Goal: Information Seeking & Learning: Find specific fact

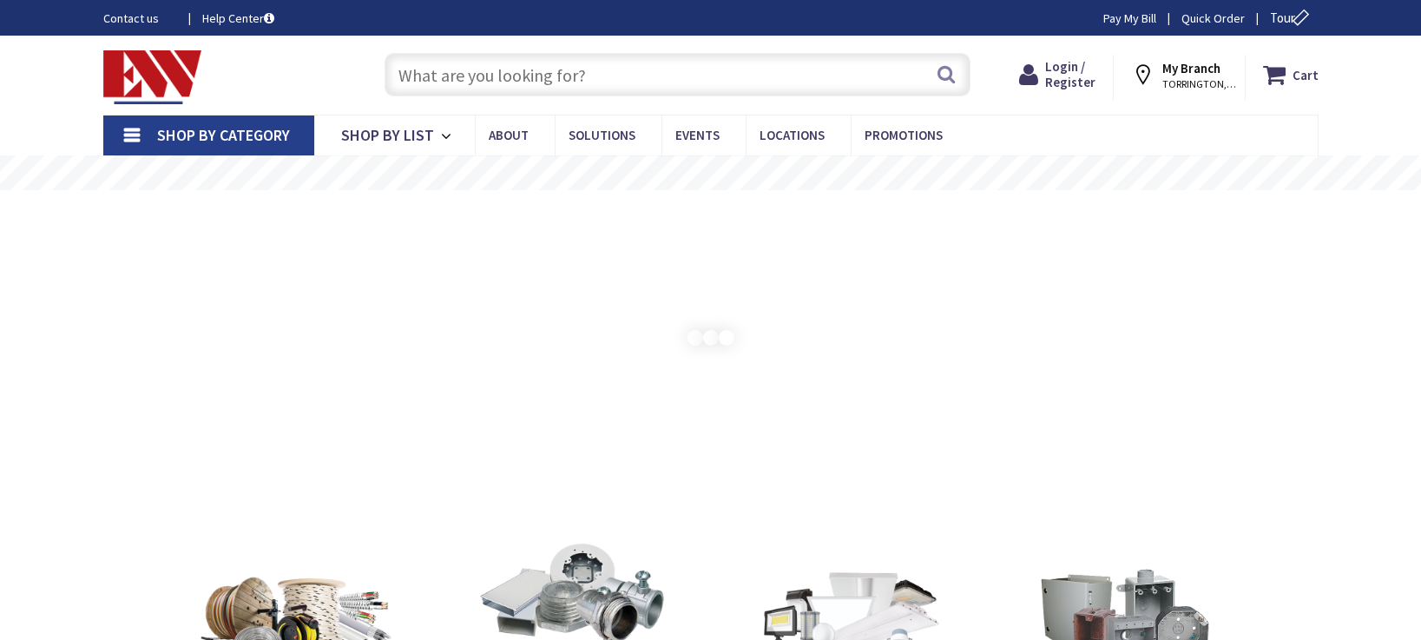
click at [543, 69] on input "text" at bounding box center [678, 74] width 586 height 43
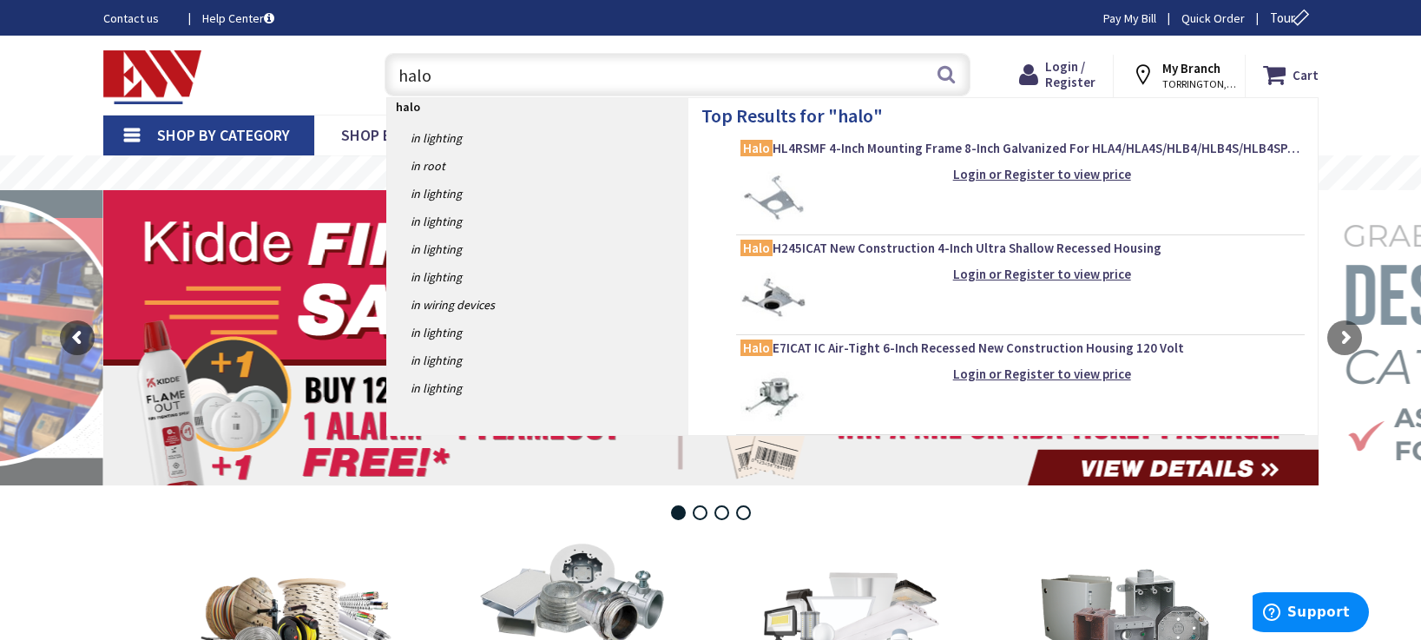
click at [534, 62] on input "halo" at bounding box center [678, 74] width 586 height 43
paste input "HLB8LS9FSE010MWR"
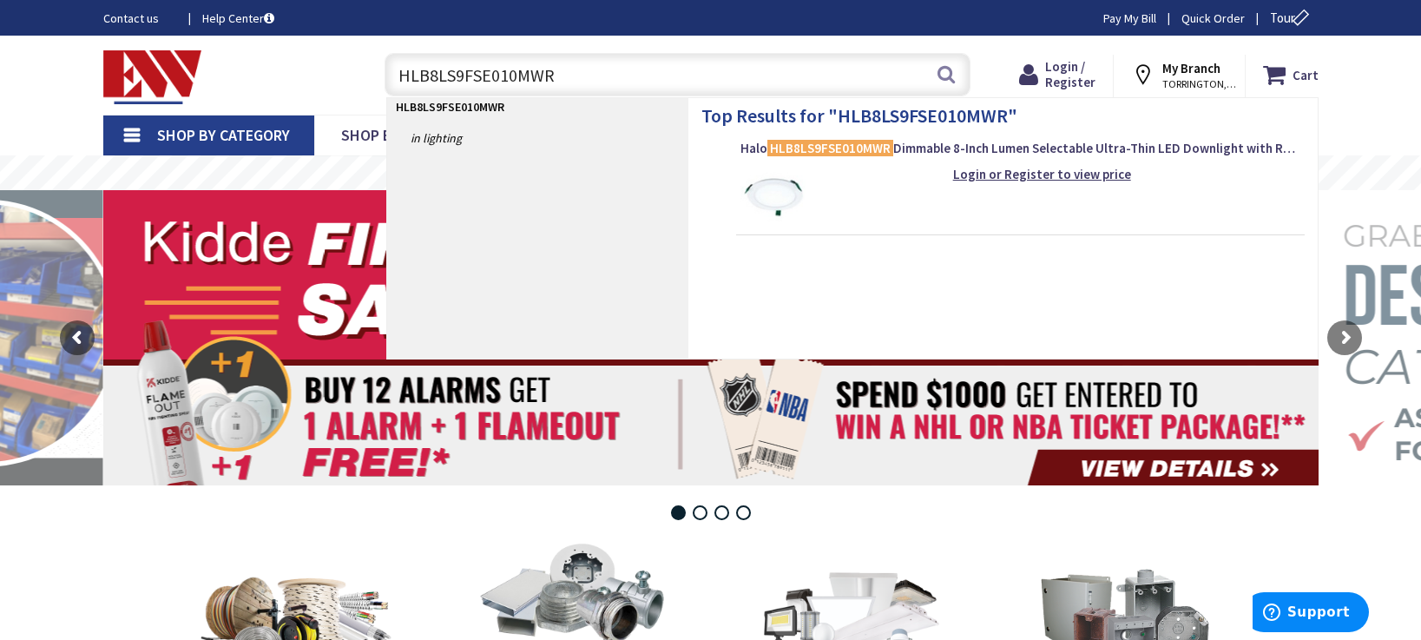
type input "HLB8LS9FSE010MWR"
click at [786, 163] on div "Halo HLB8LS9FSE010MWR Dimmable 8-Inch Lumen Selectable Ultra-Thin LED Downlight…" at bounding box center [1020, 152] width 560 height 25
click at [786, 181] on img at bounding box center [772, 197] width 65 height 65
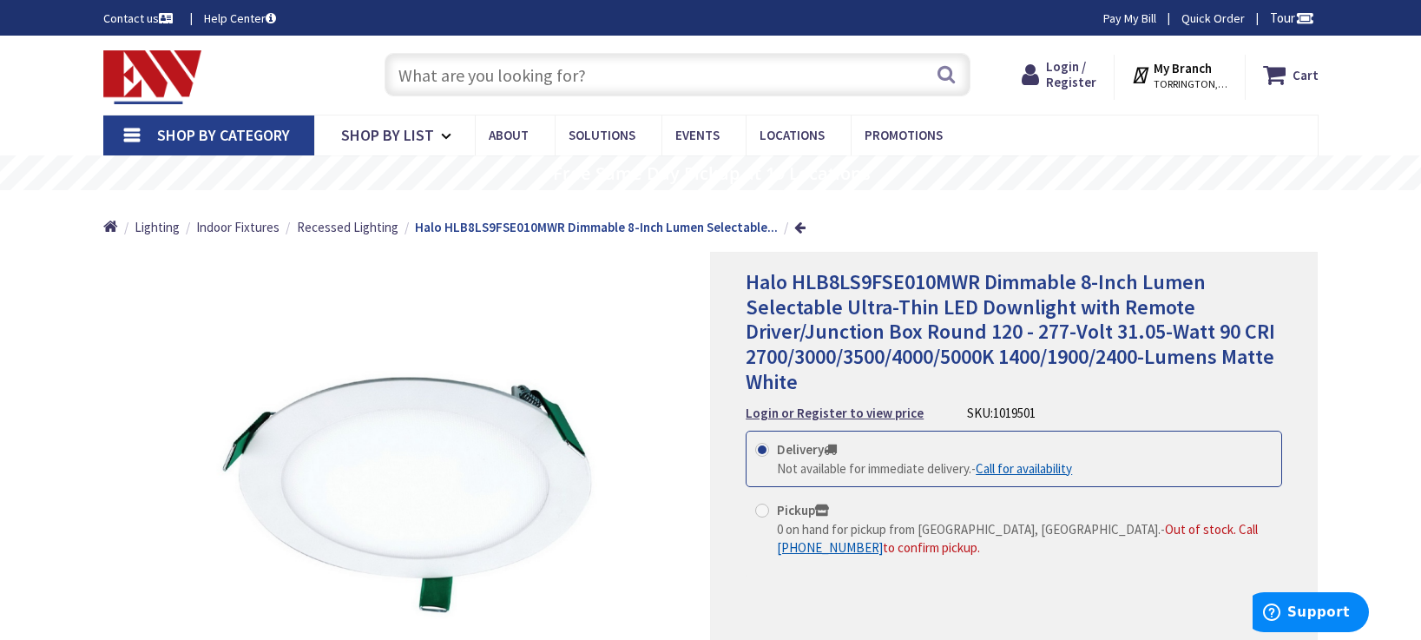
click at [1070, 194] on div "Home Lighting Indoor Fixtures Recessed Lighting Halo HLB8LS9FSE010MWR Dimmable …" at bounding box center [711, 221] width 1302 height 62
drag, startPoint x: 995, startPoint y: 272, endPoint x: 1220, endPoint y: 317, distance: 230.2
click at [1181, 317] on span "Halo HLB8LS9FSE010MWR Dimmable 8-Inch Lumen Selectable Ultra-Thin LED Downlight…" at bounding box center [1010, 331] width 529 height 127
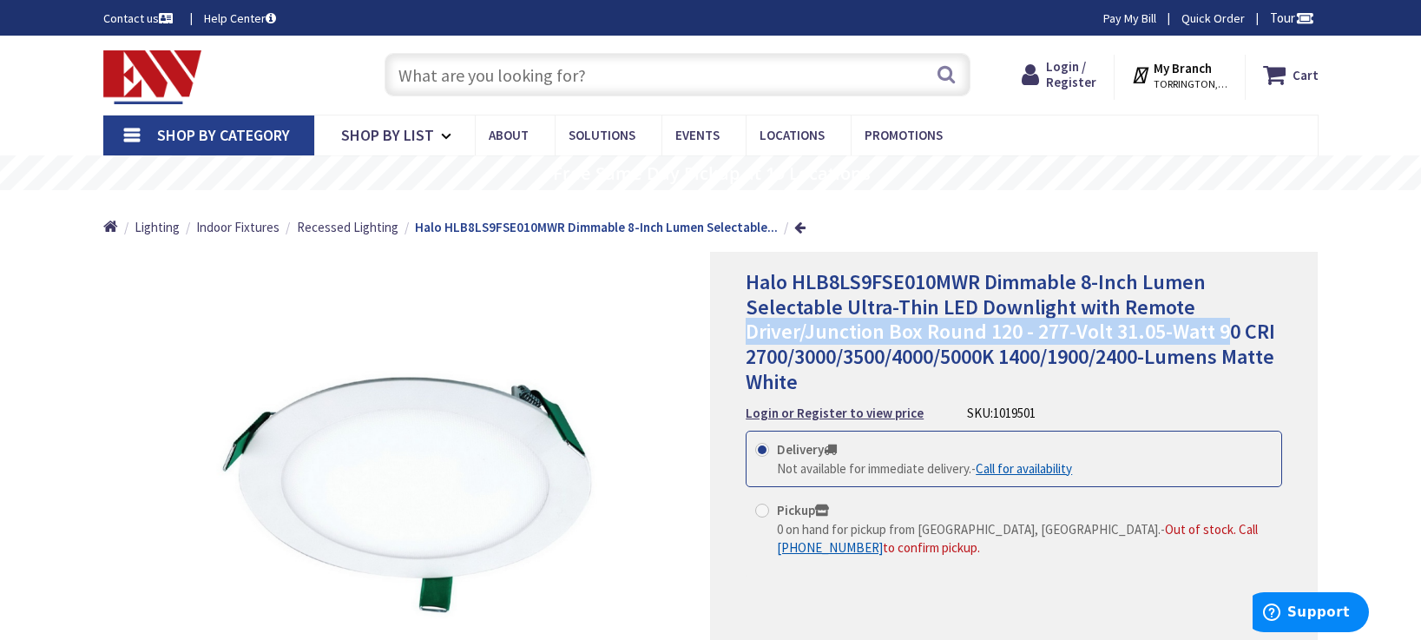
drag, startPoint x: 1220, startPoint y: 317, endPoint x: 1272, endPoint y: 319, distance: 51.3
click at [1224, 319] on h1 "Halo HLB8LS9FSE010MWR Dimmable 8-Inch Lumen Selectable Ultra-Thin LED Downlight…" at bounding box center [1014, 332] width 536 height 125
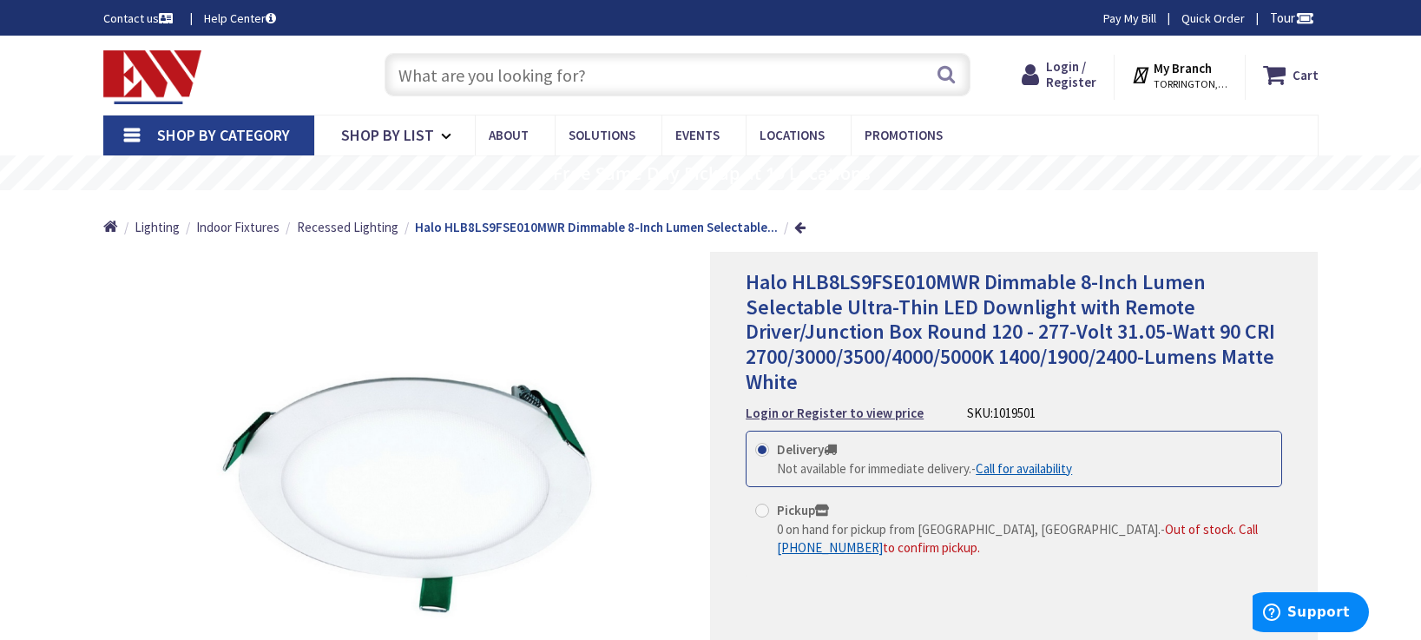
drag, startPoint x: 1284, startPoint y: 353, endPoint x: 912, endPoint y: 260, distance: 383.2
click at [1067, 305] on div "Halo HLB8LS9FSE010MWR Dimmable 8-Inch Lumen Selectable Ultra-Thin LED Downlight…" at bounding box center [1014, 503] width 608 height 503
click at [1053, 277] on span "Halo HLB8LS9FSE010MWR Dimmable 8-Inch Lumen Selectable Ultra-Thin LED Downlight…" at bounding box center [1010, 331] width 529 height 127
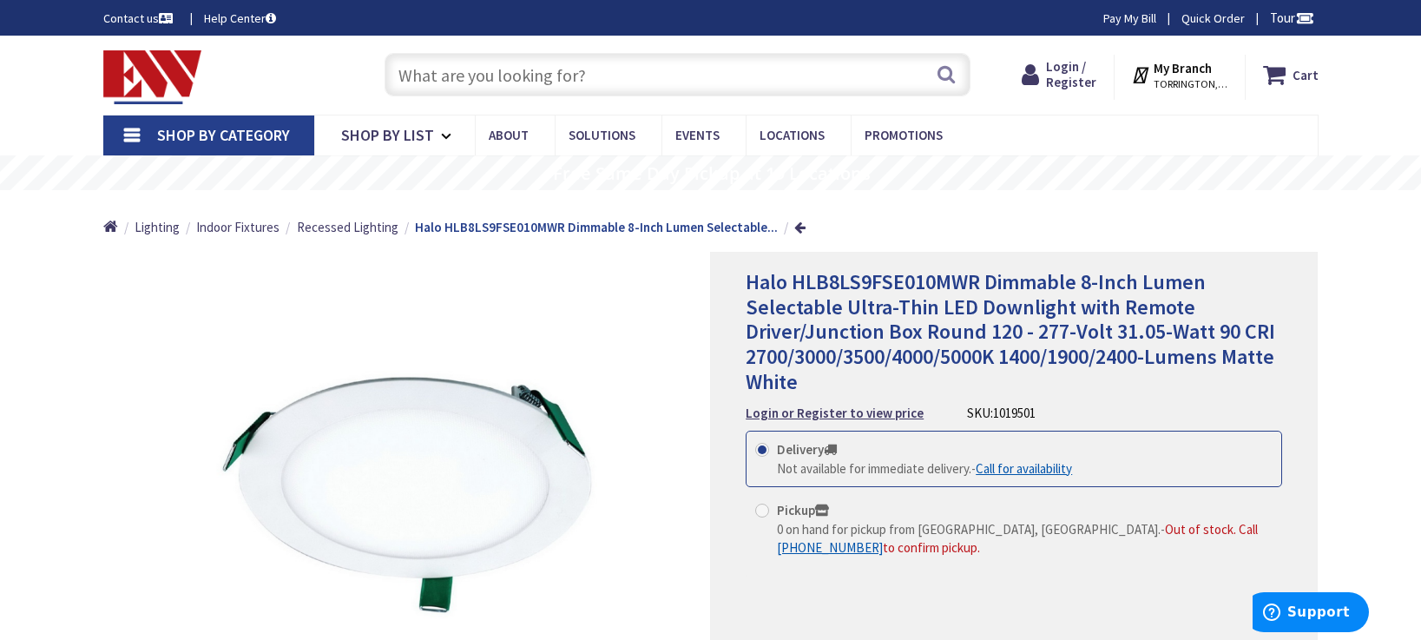
click at [1300, 379] on div "Halo HLB8LS9FSE010MWR Dimmable 8-Inch Lumen Selectable Ultra-Thin LED Downlight…" at bounding box center [1014, 503] width 608 height 503
drag, startPoint x: 844, startPoint y: 381, endPoint x: 636, endPoint y: 237, distance: 252.6
click at [706, 283] on div "*Images are for illustration purposes only and may not be an exact representati…" at bounding box center [710, 503] width 1215 height 503
drag, startPoint x: 887, startPoint y: 379, endPoint x: 644, endPoint y: 246, distance: 277.4
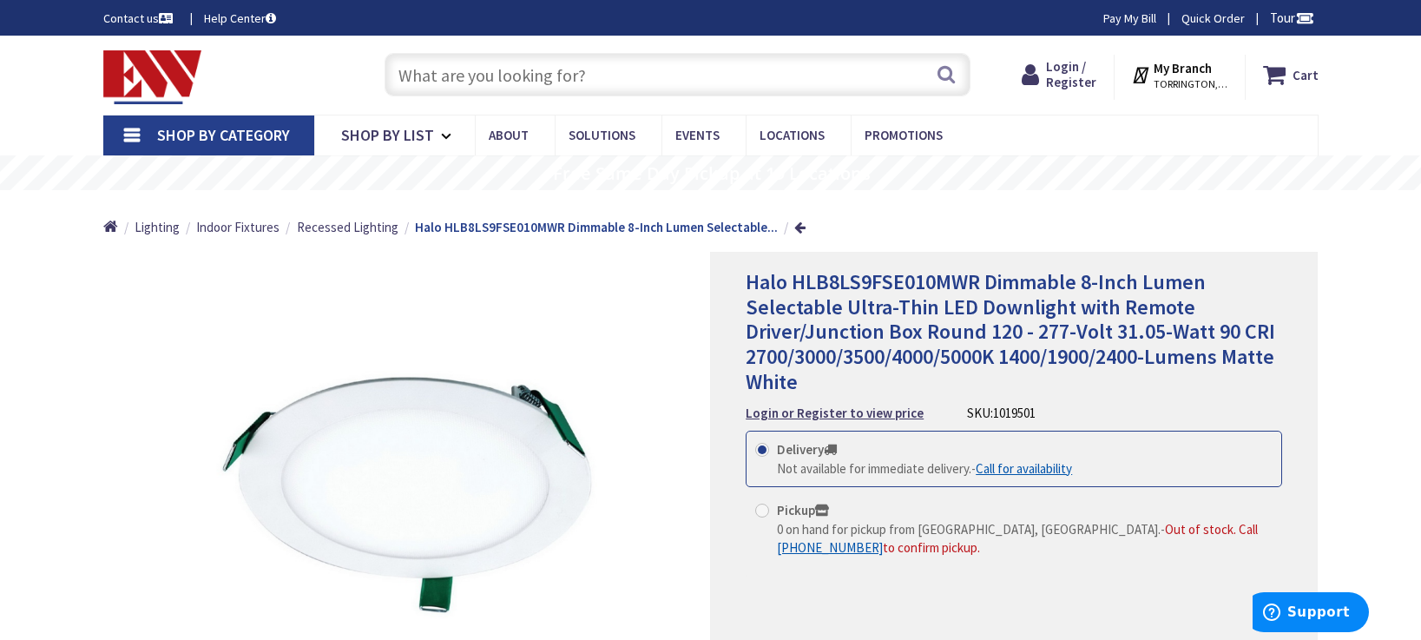
click at [751, 307] on h1 "Halo HLB8LS9FSE010MWR Dimmable 8-Inch Lumen Selectable Ultra-Thin LED Downlight…" at bounding box center [1014, 332] width 536 height 125
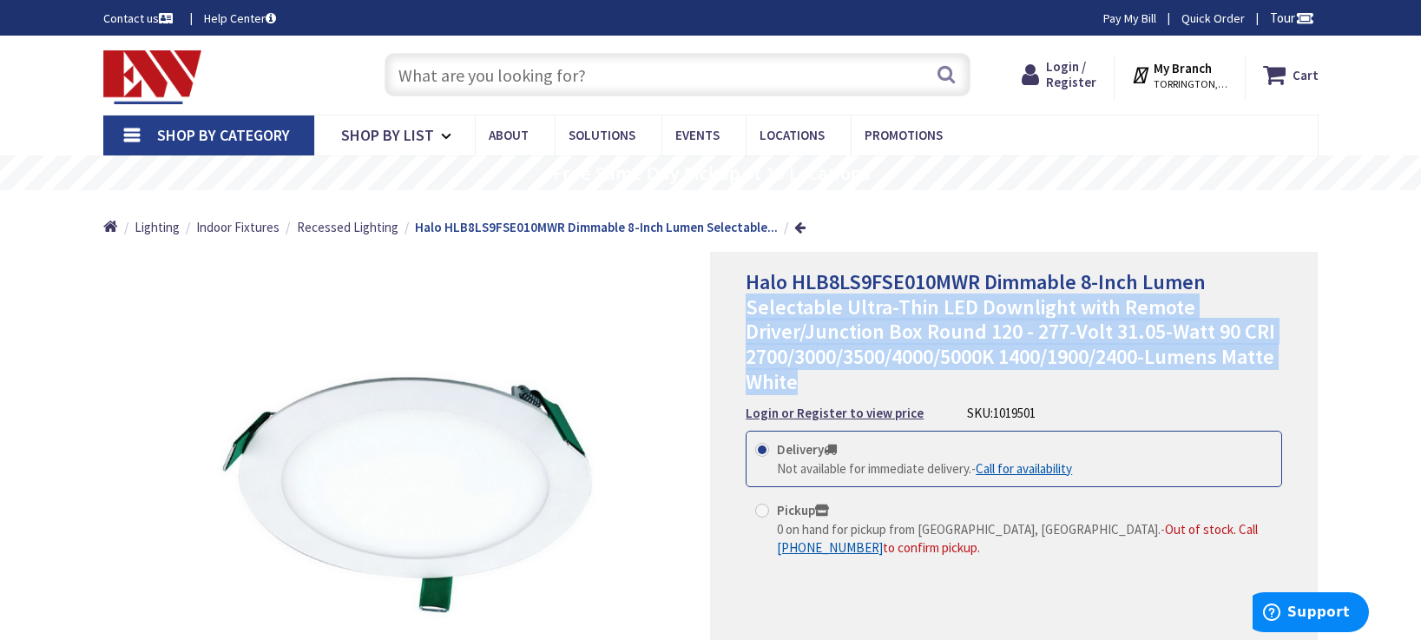
click at [939, 319] on span "Halo HLB8LS9FSE010MWR Dimmable 8-Inch Lumen Selectable Ultra-Thin LED Downlight…" at bounding box center [1010, 331] width 529 height 127
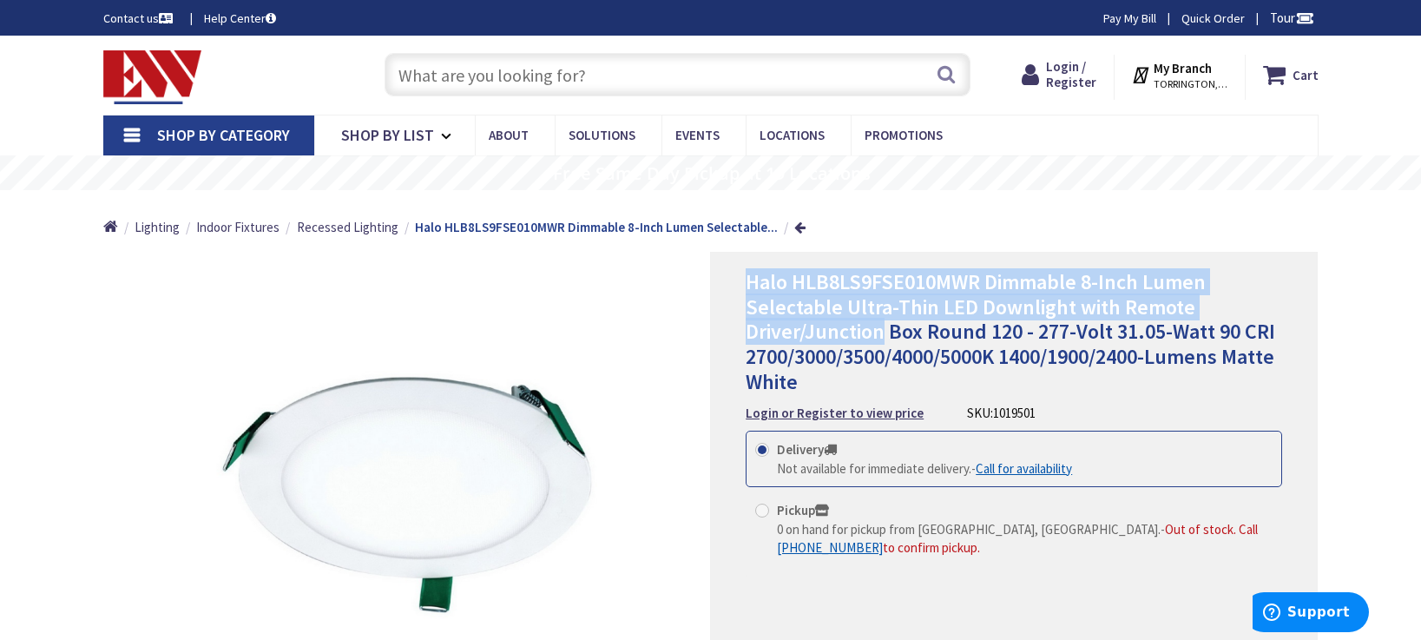
drag, startPoint x: 746, startPoint y: 280, endPoint x: 931, endPoint y: 354, distance: 199.4
click at [930, 354] on span "Halo HLB8LS9FSE010MWR Dimmable 8-Inch Lumen Selectable Ultra-Thin LED Downlight…" at bounding box center [1010, 331] width 529 height 127
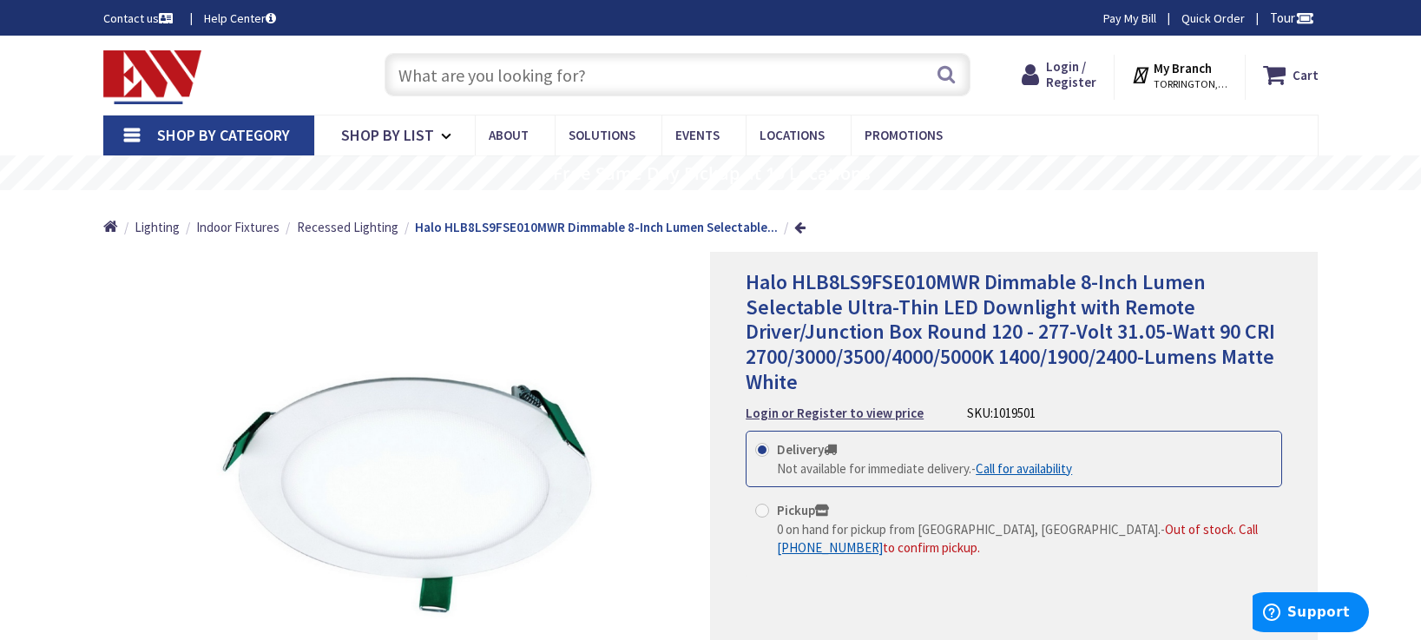
drag, startPoint x: 931, startPoint y: 378, endPoint x: 865, endPoint y: 379, distance: 65.1
click at [930, 378] on h1 "Halo HLB8LS9FSE010MWR Dimmable 8-Inch Lumen Selectable Ultra-Thin LED Downlight…" at bounding box center [1014, 332] width 536 height 125
drag, startPoint x: 849, startPoint y: 381, endPoint x: 630, endPoint y: 240, distance: 260.5
click at [669, 264] on div "*Images are for illustration purposes only and may not be an exact representati…" at bounding box center [710, 503] width 1215 height 503
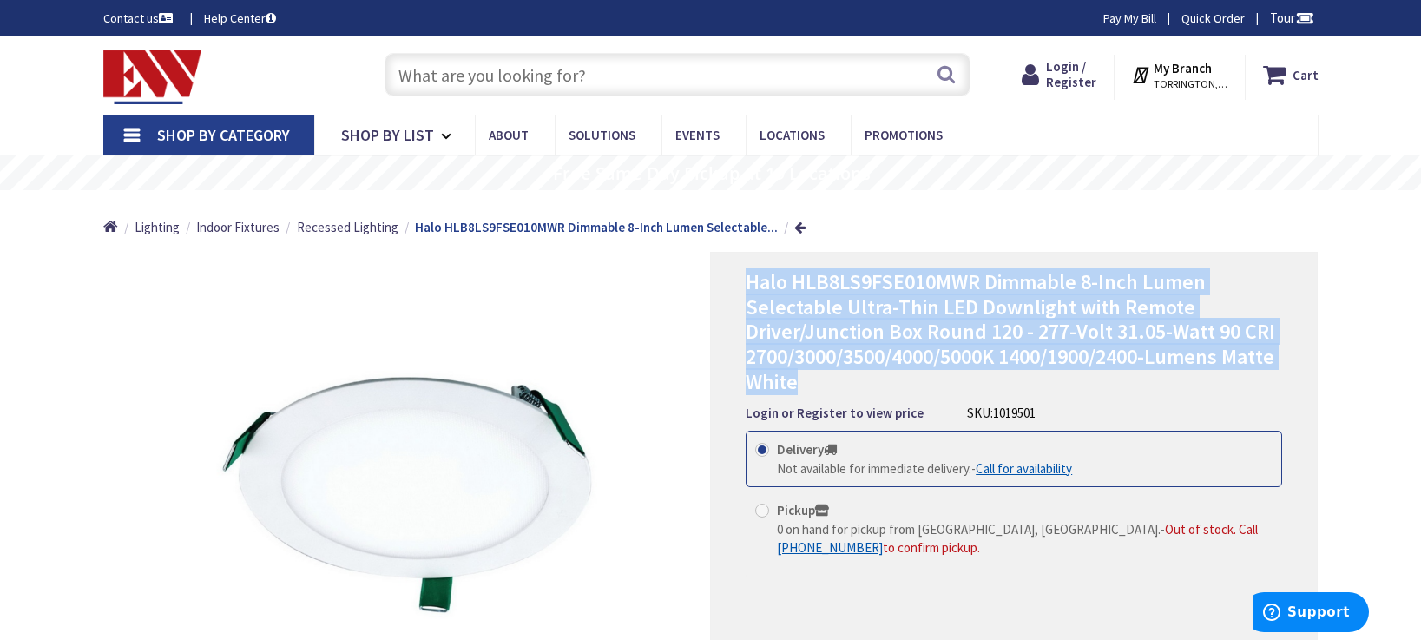
click at [1233, 338] on span "Halo HLB8LS9FSE010MWR Dimmable 8-Inch Lumen Selectable Ultra-Thin LED Downlight…" at bounding box center [1010, 331] width 529 height 127
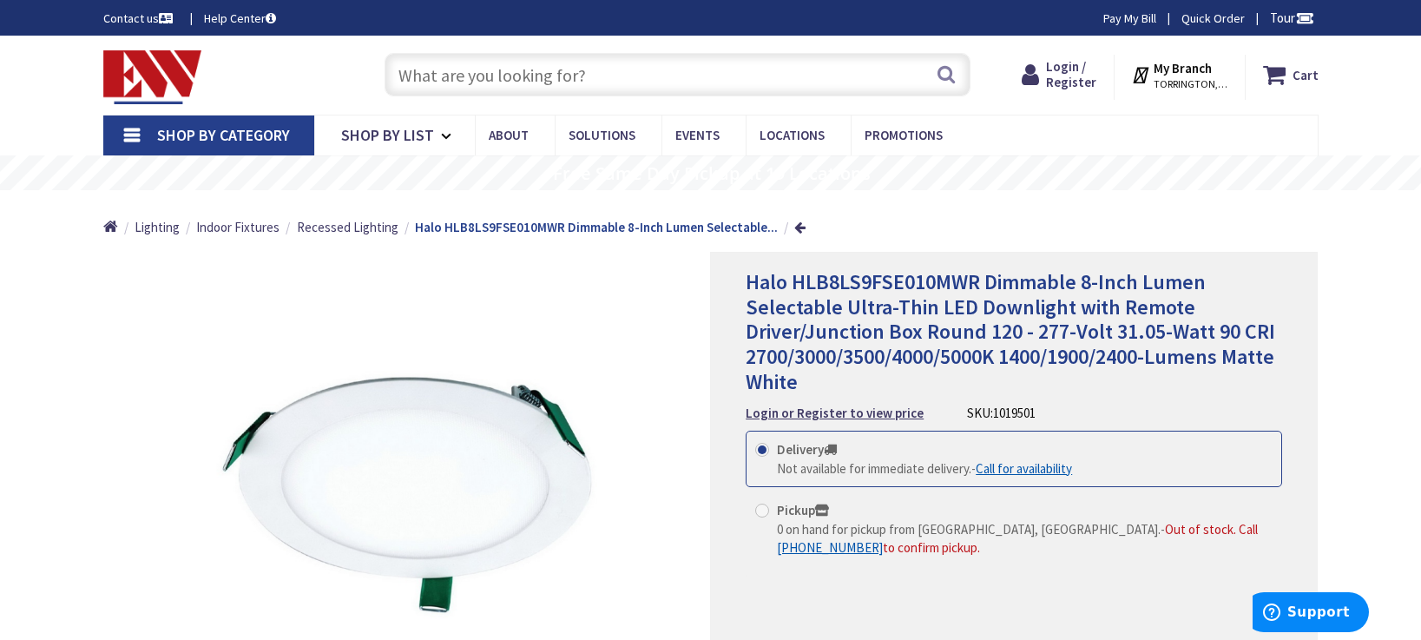
click at [1309, 319] on div "Halo HLB8LS9FSE010MWR Dimmable 8-Inch Lumen Selectable Ultra-Thin LED Downlight…" at bounding box center [1014, 503] width 608 height 503
click at [1075, 76] on span "Login / Register" at bounding box center [1071, 74] width 50 height 32
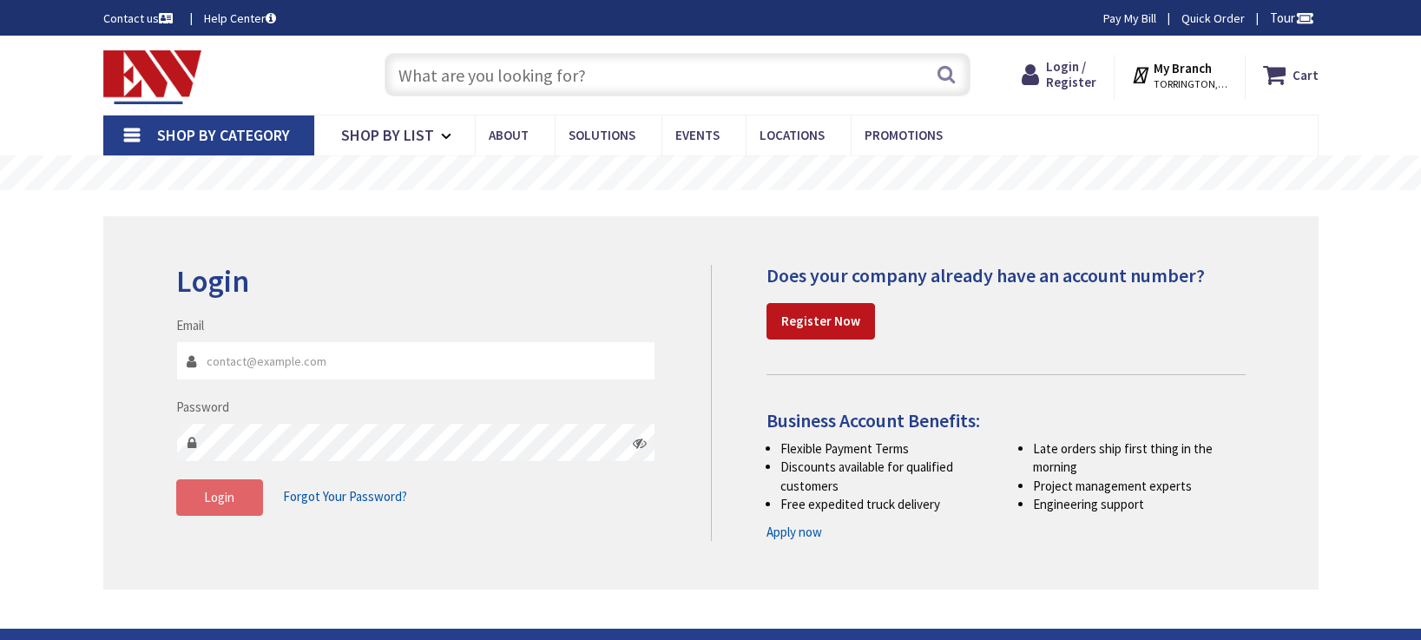
type input "supplier-notifications@zensupply.com"
click at [237, 498] on button "Login" at bounding box center [219, 497] width 87 height 36
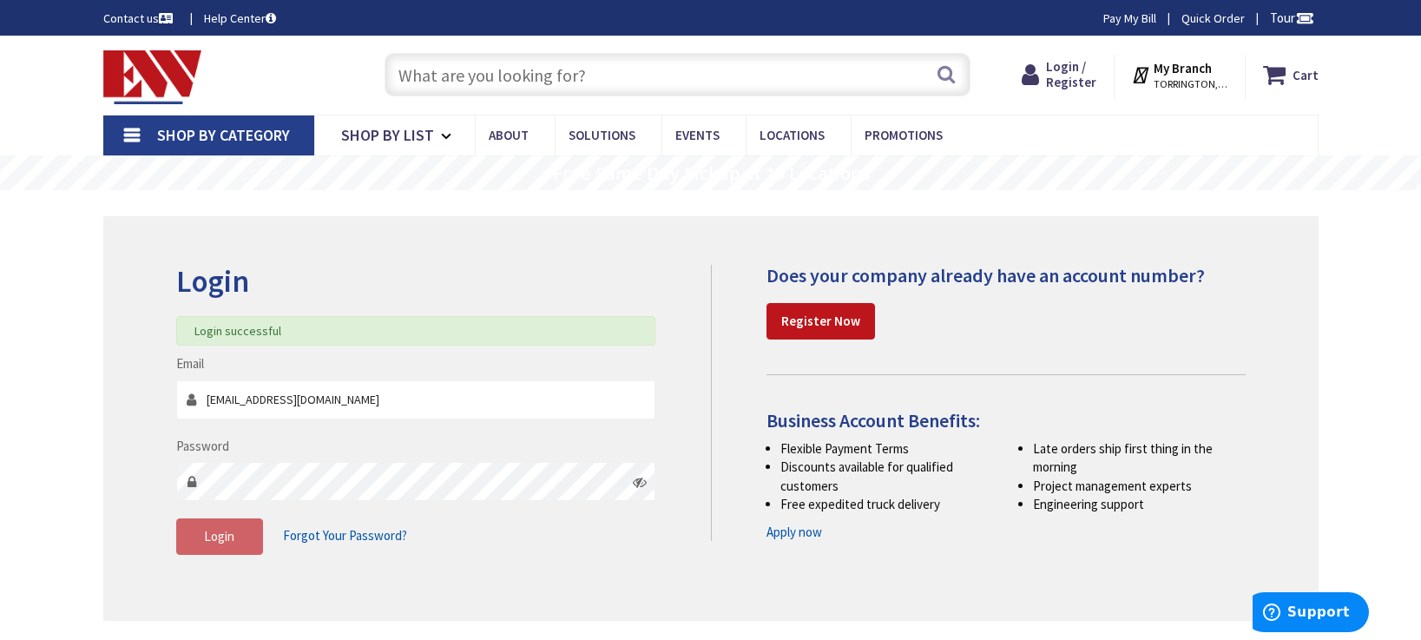
click at [772, 446] on div "Login Login successful Email supplier-notifications@zensupply.com Password Logi…" at bounding box center [710, 418] width 1095 height 307
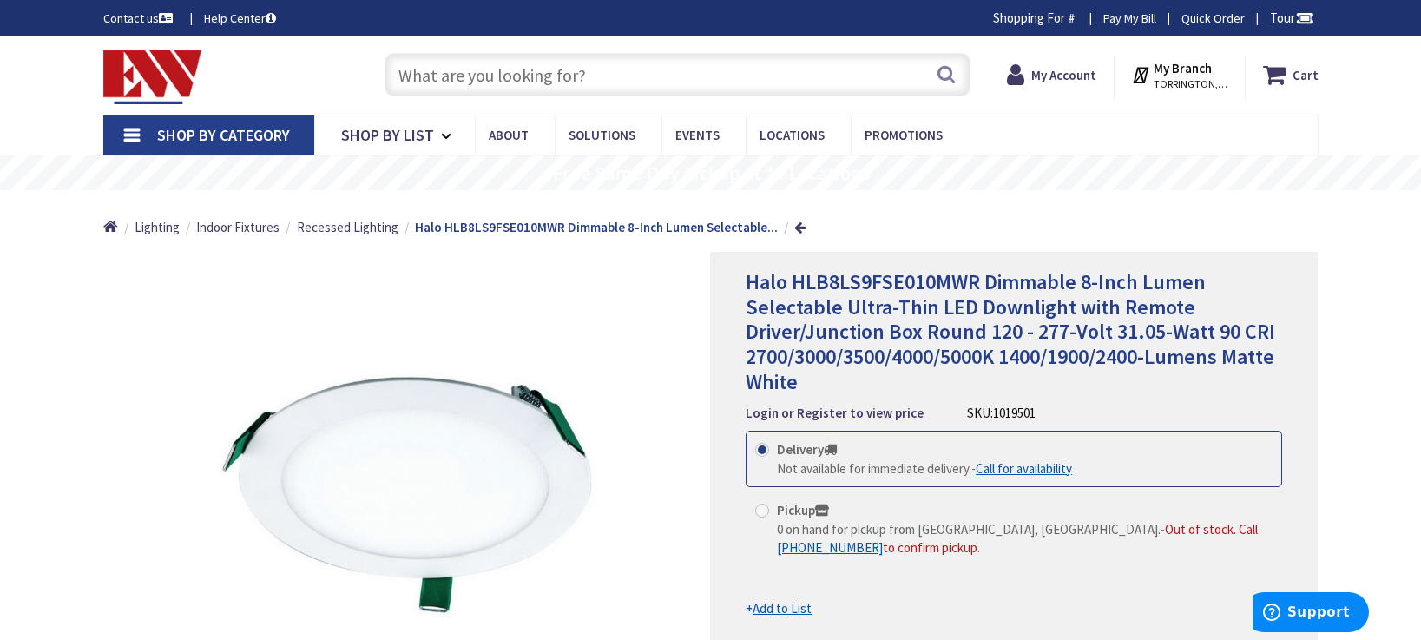
click at [645, 77] on input "text" at bounding box center [678, 74] width 586 height 43
paste input "HLB8ROTMW"
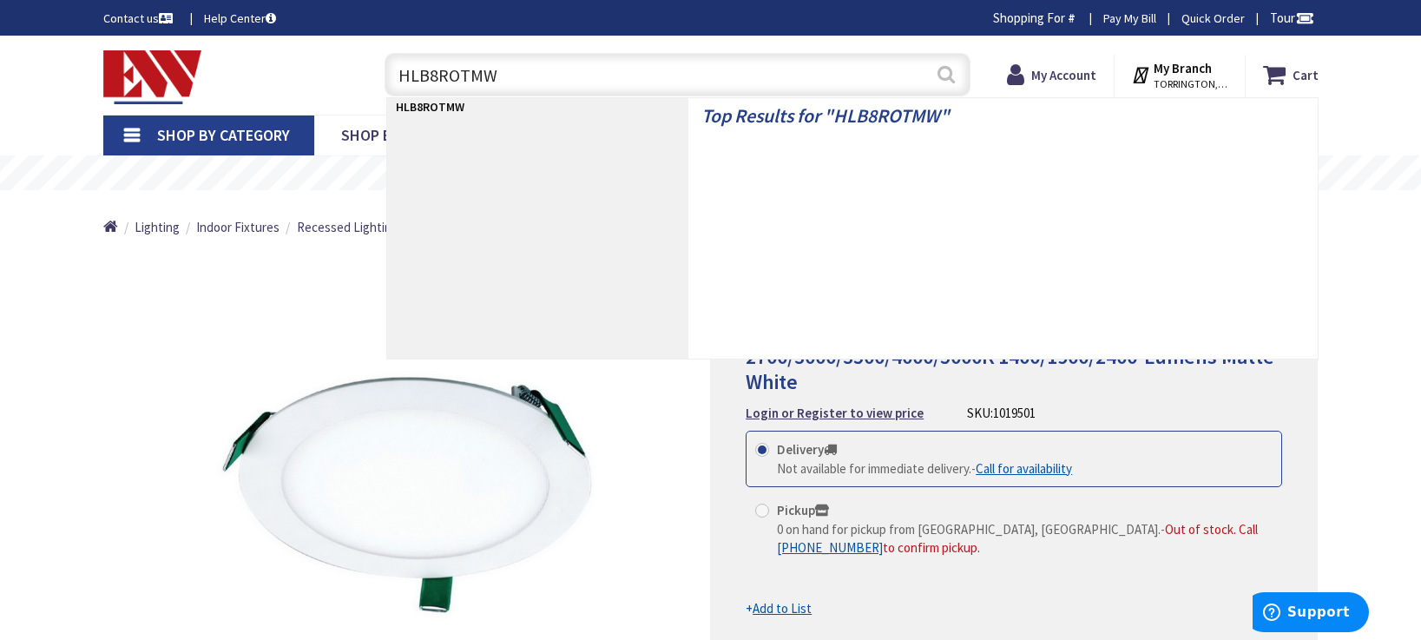
type input "HLB8ROTMW"
click at [950, 78] on button "Search" at bounding box center [946, 74] width 23 height 39
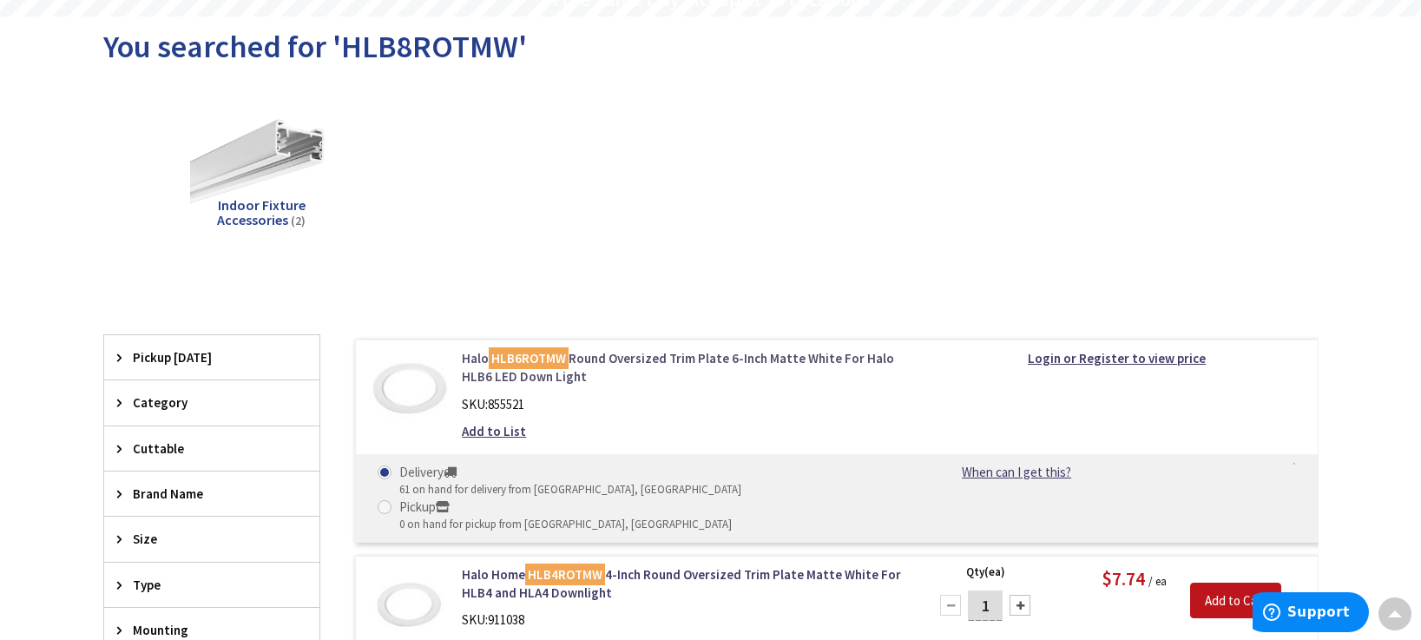
scroll to position [347, 0]
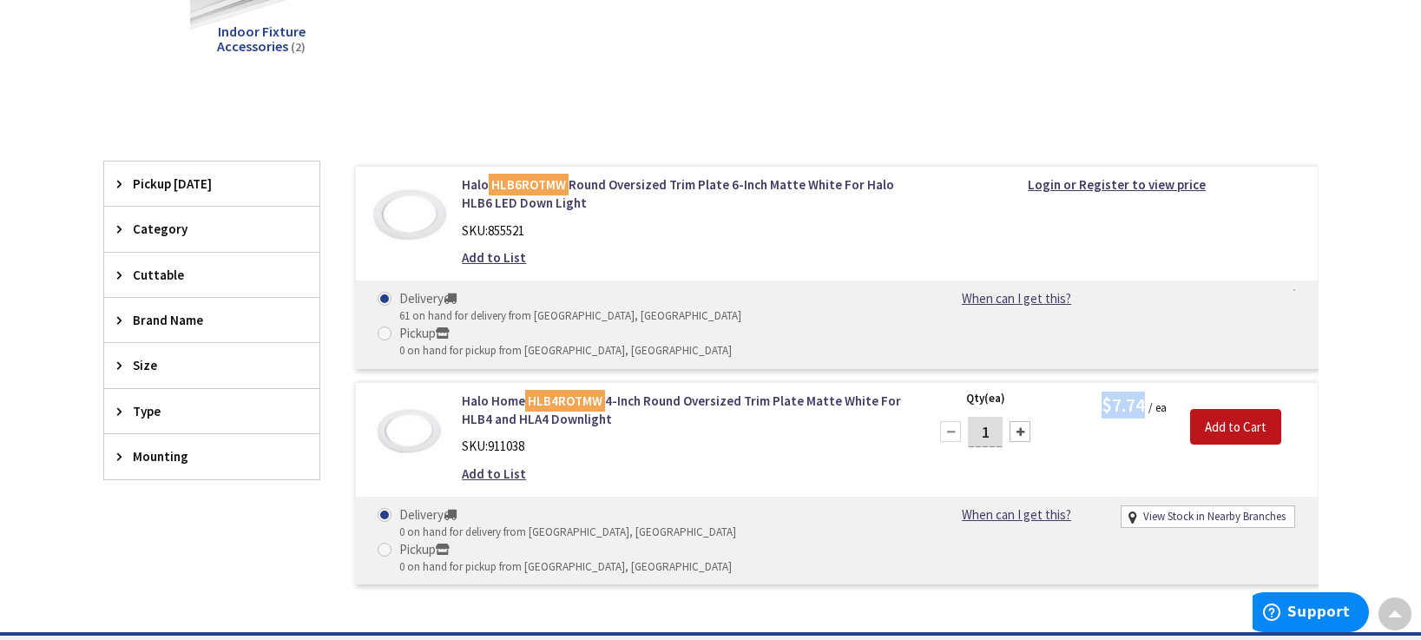
drag, startPoint x: 1080, startPoint y: 371, endPoint x: 1146, endPoint y: 372, distance: 66.0
click at [1146, 391] on div "$7.74 / ea" at bounding box center [1117, 404] width 125 height 27
copy span "$7.74"
click at [648, 391] on link "Halo Home HLB4ROTMW 4-Inch Round Oversized Trim Plate Matte White For HLB4 and …" at bounding box center [683, 409] width 442 height 37
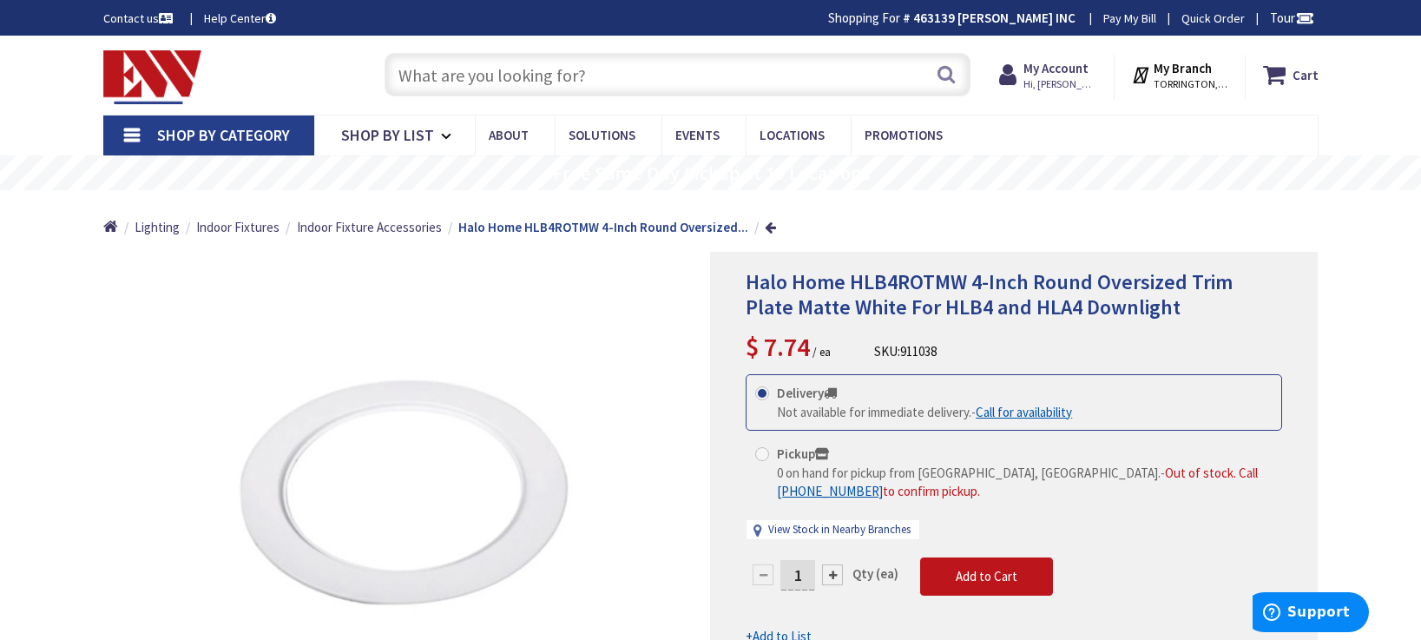
click at [705, 48] on div "Search" at bounding box center [673, 74] width 595 height 56
click at [702, 67] on input "text" at bounding box center [678, 74] width 586 height 43
paste input "HLB8LS9FSE010MWR"
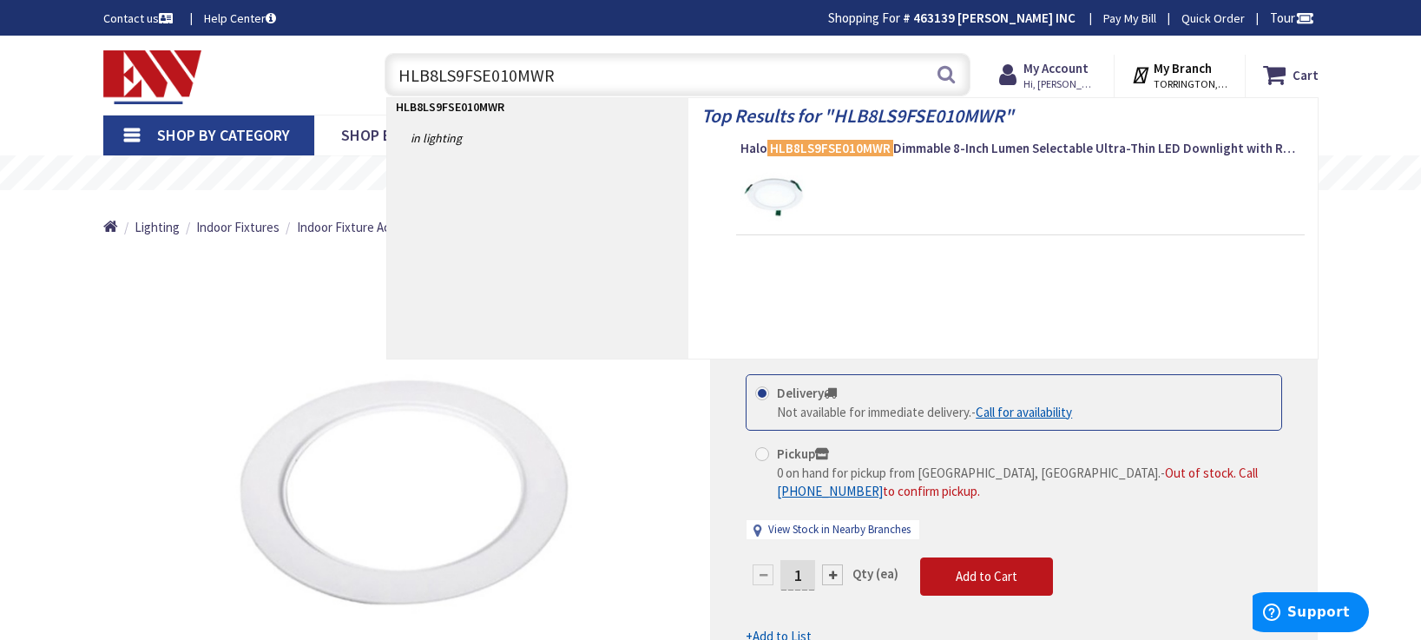
type input "HLB8LS9FSE010MWR"
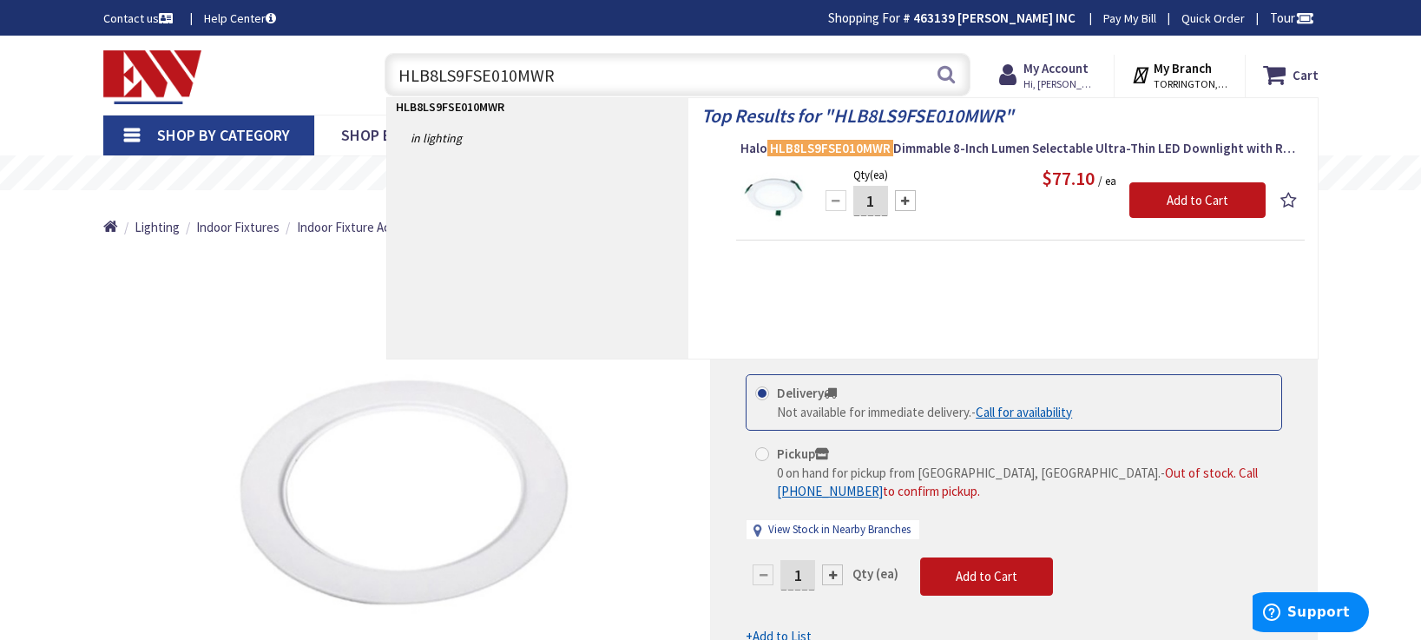
click at [994, 120] on strong "HLB8LS9FSE010MWR" at bounding box center [918, 115] width 171 height 24
click at [994, 175] on div "$77.10 / ea" at bounding box center [1042, 178] width 447 height 27
drag, startPoint x: 1035, startPoint y: 186, endPoint x: 1097, endPoint y: 189, distance: 62.6
click at [1097, 189] on div "$77.10 / ea" at bounding box center [1042, 178] width 447 height 27
copy span "$77.10"
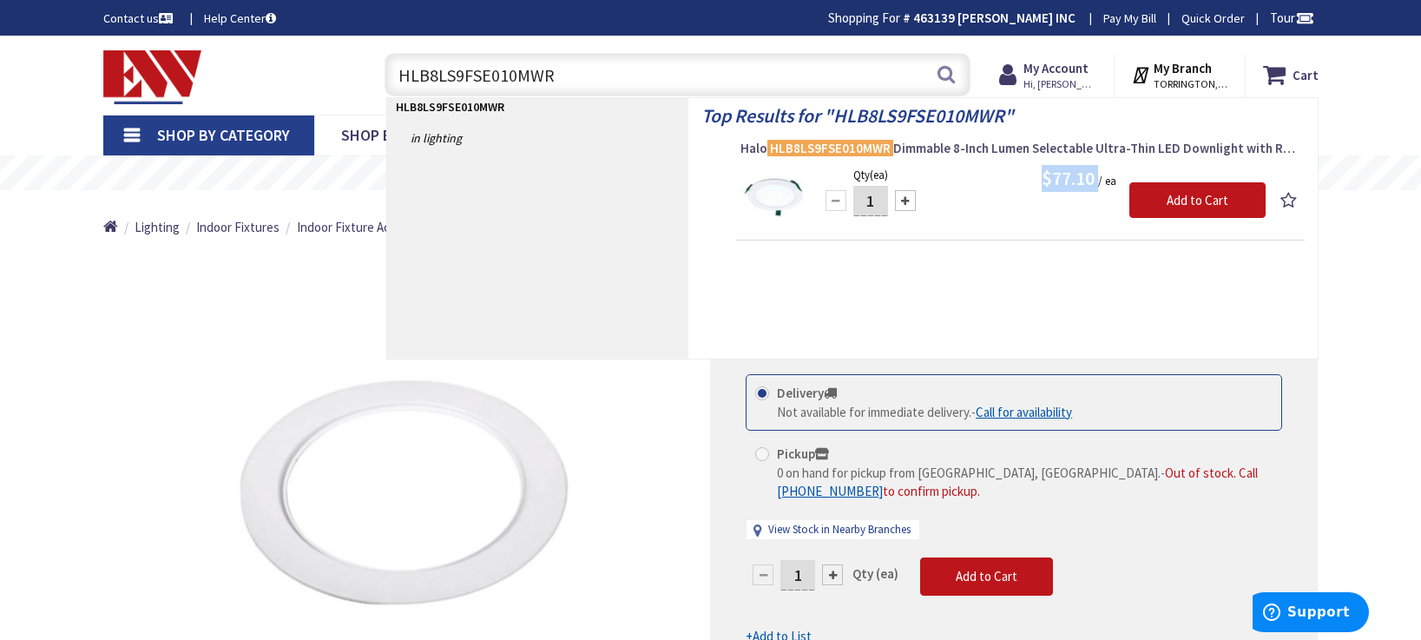
click at [935, 147] on span "Halo HLB8LS9FSE010MWR Dimmable 8-Inch Lumen Selectable Ultra-Thin LED Downlight…" at bounding box center [1020, 148] width 560 height 17
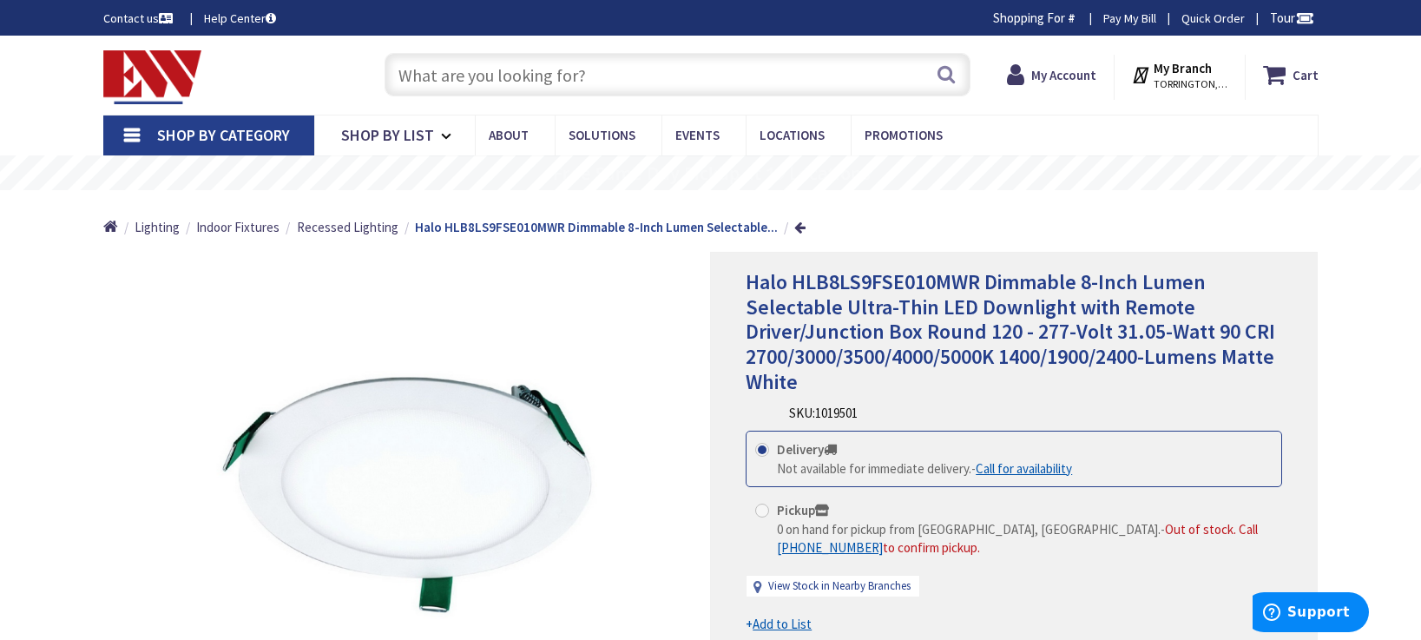
drag, startPoint x: 784, startPoint y: 291, endPoint x: 906, endPoint y: 307, distance: 123.5
click at [847, 300] on span "Halo HLB8LS9FSE010MWR Dimmable 8-Inch Lumen Selectable Ultra-Thin LED Downlight…" at bounding box center [1010, 331] width 529 height 127
click at [1007, 336] on span "Halo HLB8LS9FSE010MWR Dimmable 8-Inch Lumen Selectable Ultra-Thin LED Downlight…" at bounding box center [1010, 331] width 529 height 127
click at [1053, 371] on h1 "Halo HLB8LS9FSE010MWR Dimmable 8-Inch Lumen Selectable Ultra-Thin LED Downlight…" at bounding box center [1014, 332] width 536 height 125
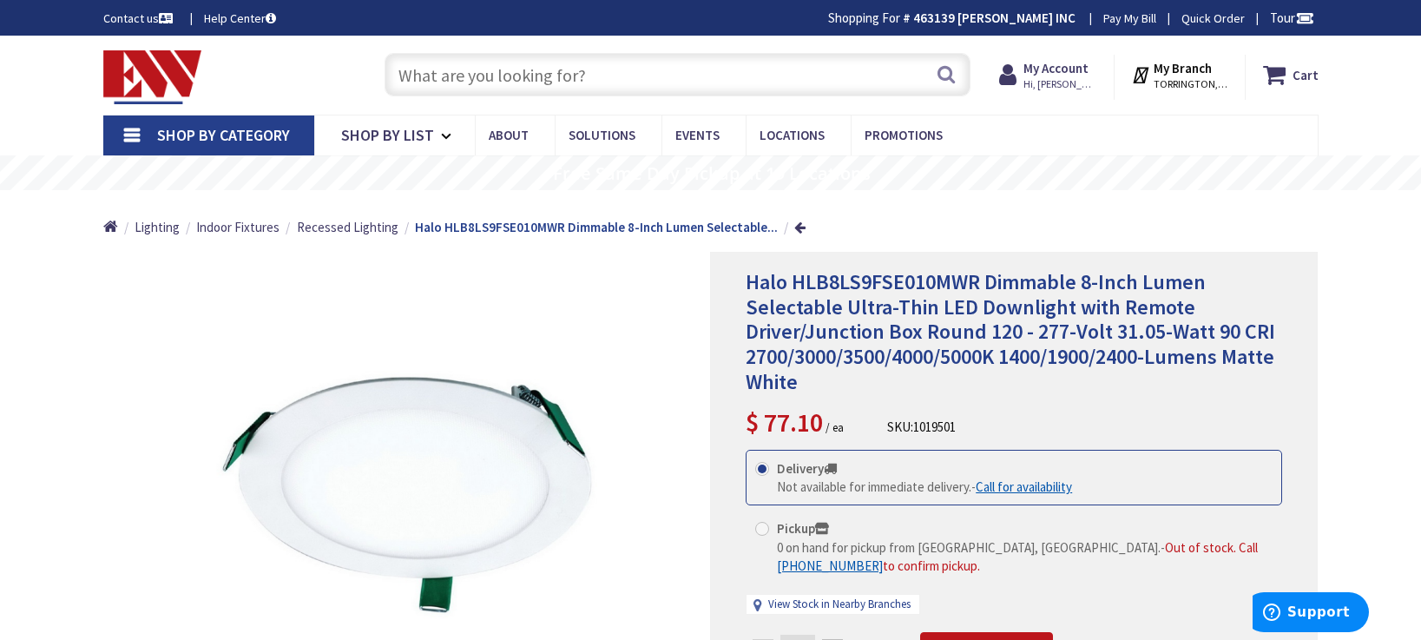
click at [996, 344] on span "Halo HLB8LS9FSE010MWR Dimmable 8-Inch Lumen Selectable Ultra-Thin LED Downlight…" at bounding box center [1010, 331] width 529 height 127
click at [543, 96] on input "text" at bounding box center [678, 74] width 586 height 43
click at [522, 82] on input "text" at bounding box center [678, 74] width 586 height 43
paste input "HLB8ROTMW"
type input "HLB8ROTMW"
